Goal: Task Accomplishment & Management: Manage account settings

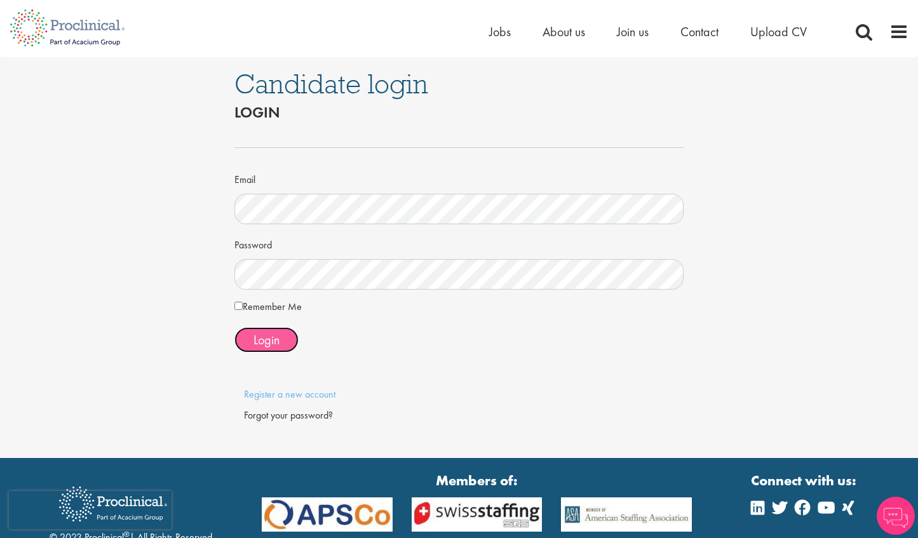
click at [275, 341] on span "Login" at bounding box center [266, 340] width 26 height 17
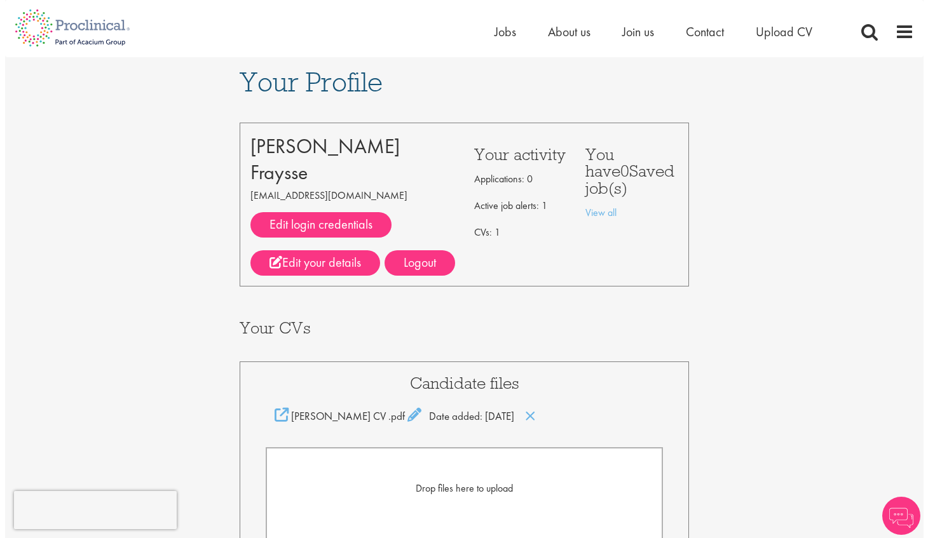
scroll to position [3, 0]
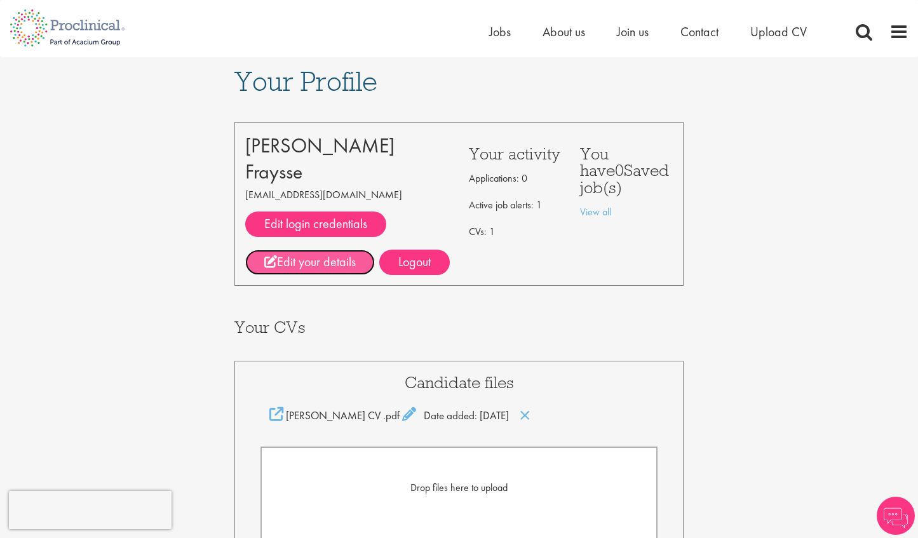
click at [313, 265] on link "Edit your details" at bounding box center [310, 262] width 130 height 25
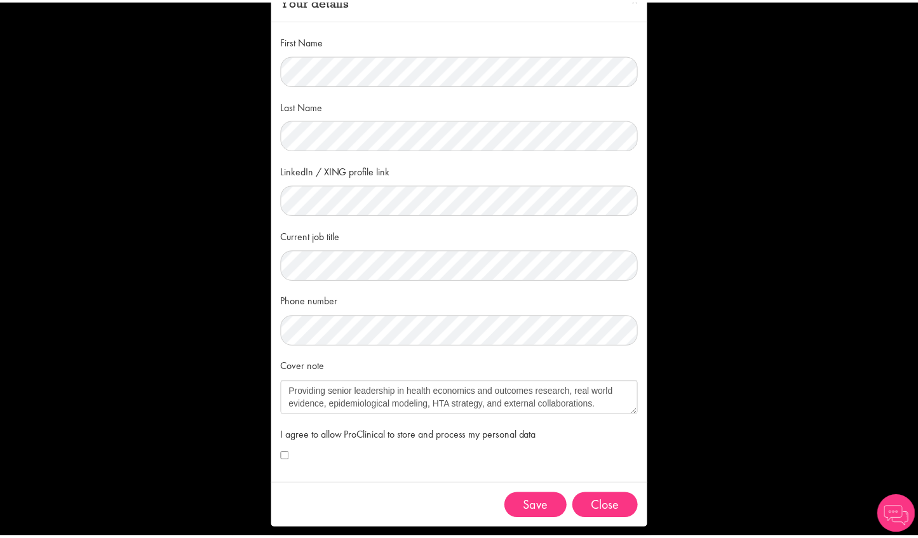
scroll to position [47, 0]
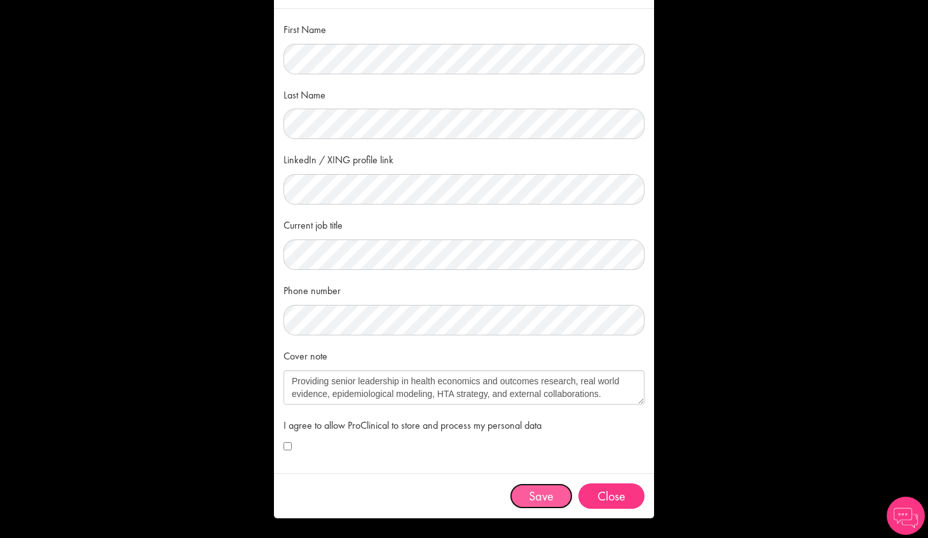
click at [522, 498] on button "Save" at bounding box center [541, 495] width 63 height 25
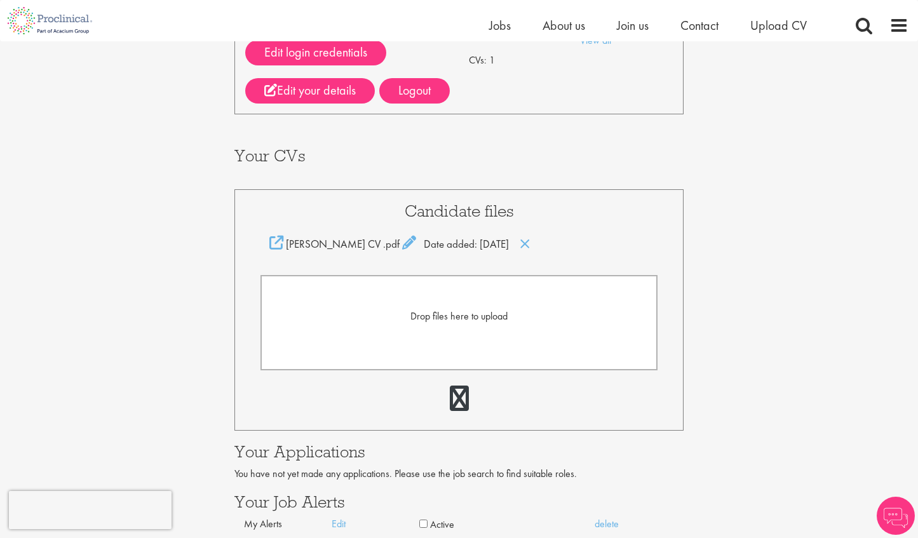
scroll to position [186, 0]
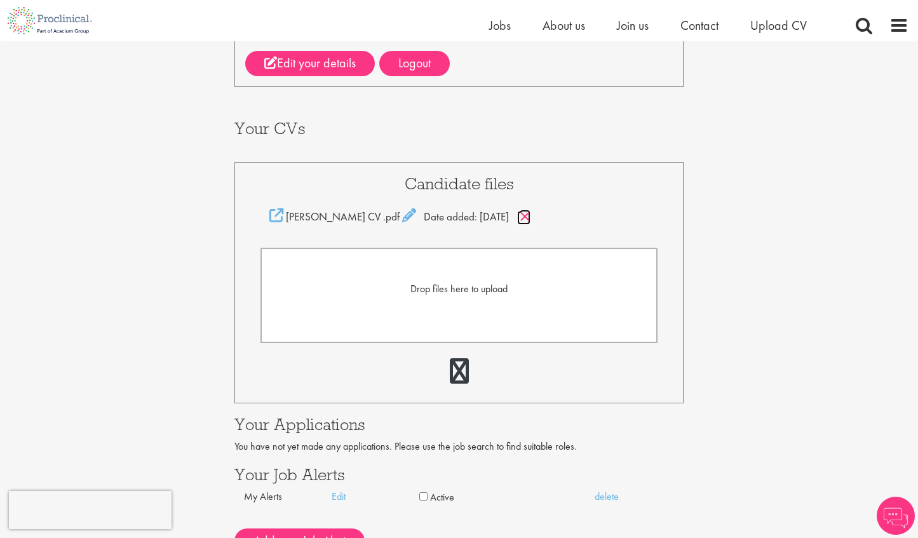
click at [521, 214] on icon at bounding box center [525, 217] width 11 height 14
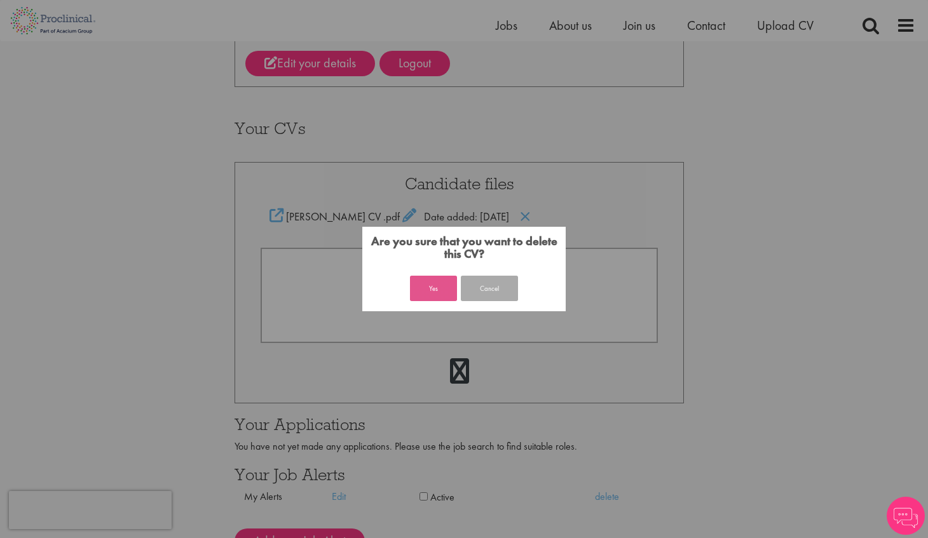
click at [440, 290] on button "Yes" at bounding box center [433, 288] width 47 height 25
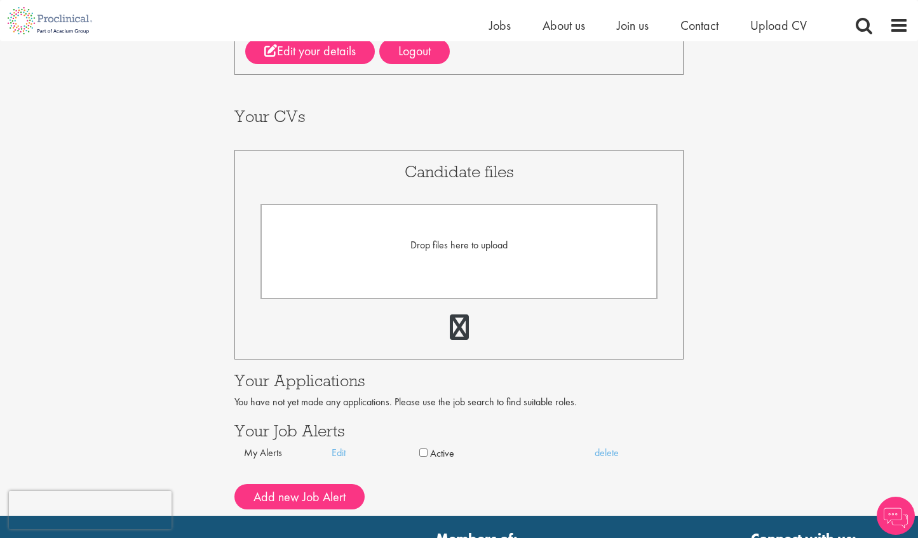
scroll to position [186, 0]
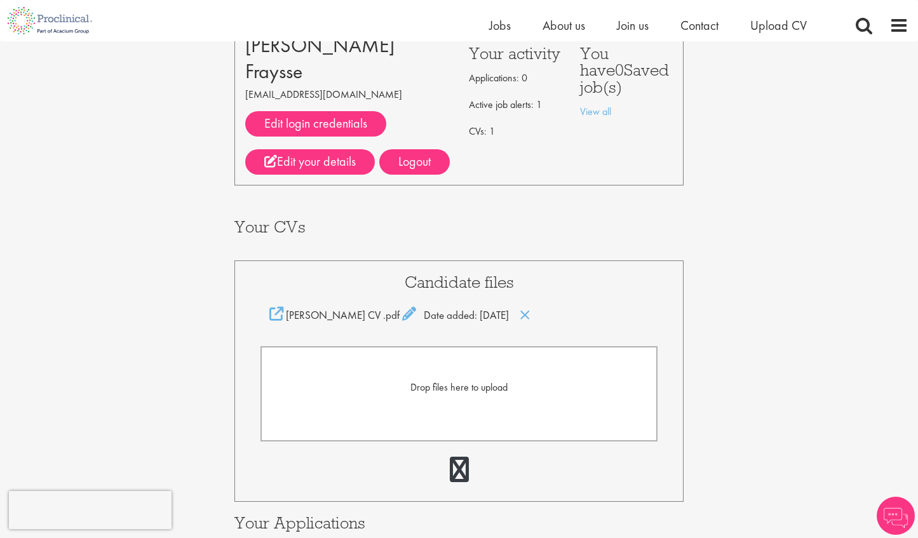
scroll to position [108, 0]
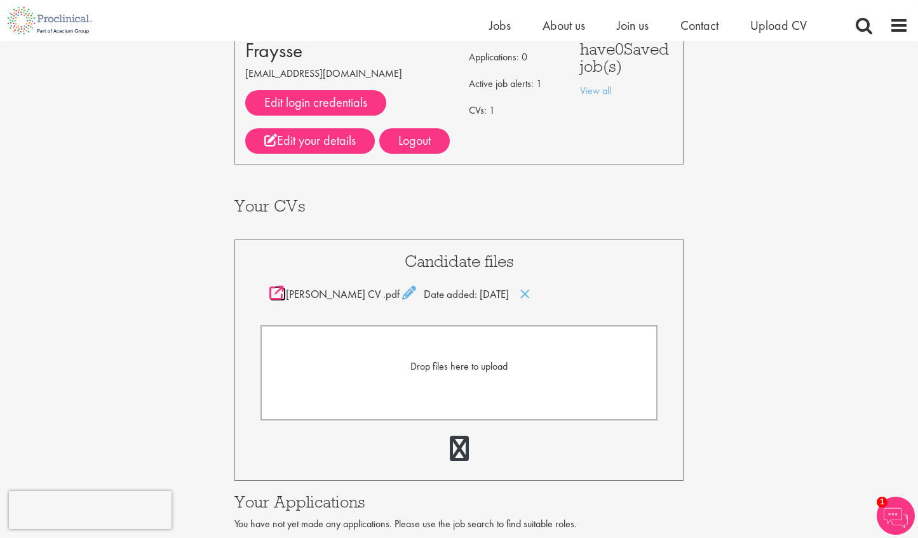
click at [276, 295] on icon at bounding box center [276, 293] width 14 height 14
